Goal: Information Seeking & Learning: Learn about a topic

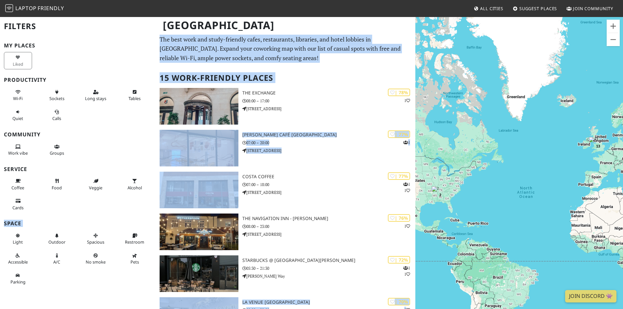
click at [303, 75] on h2 "15 Work-Friendly Places" at bounding box center [286, 78] width 252 height 20
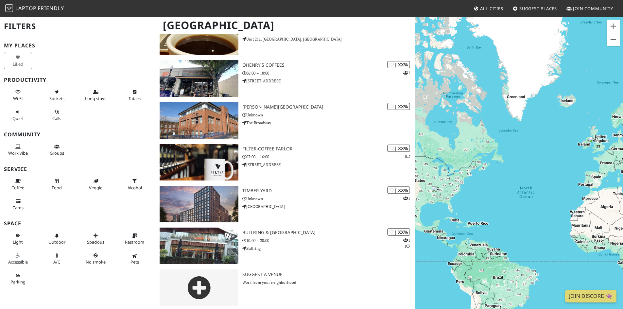
scroll to position [449, 0]
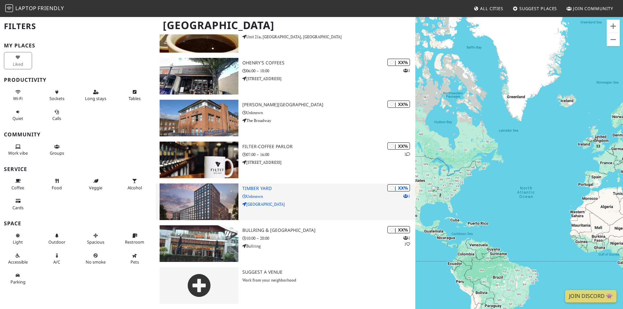
click at [291, 191] on h3 "Timber Yard" at bounding box center [328, 189] width 173 height 6
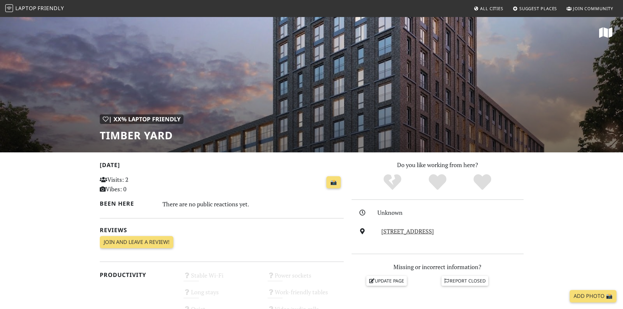
click at [116, 134] on h1 "Timber Yard" at bounding box center [142, 135] width 84 height 12
copy div "Timber Yard"
